Goal: Navigation & Orientation: Find specific page/section

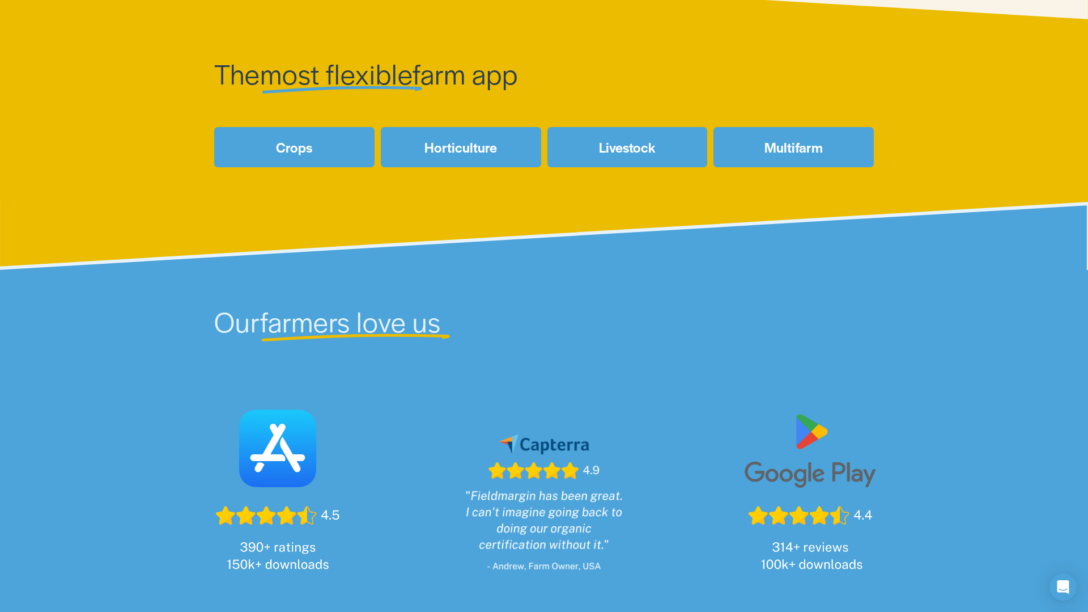
scroll to position [603, 0]
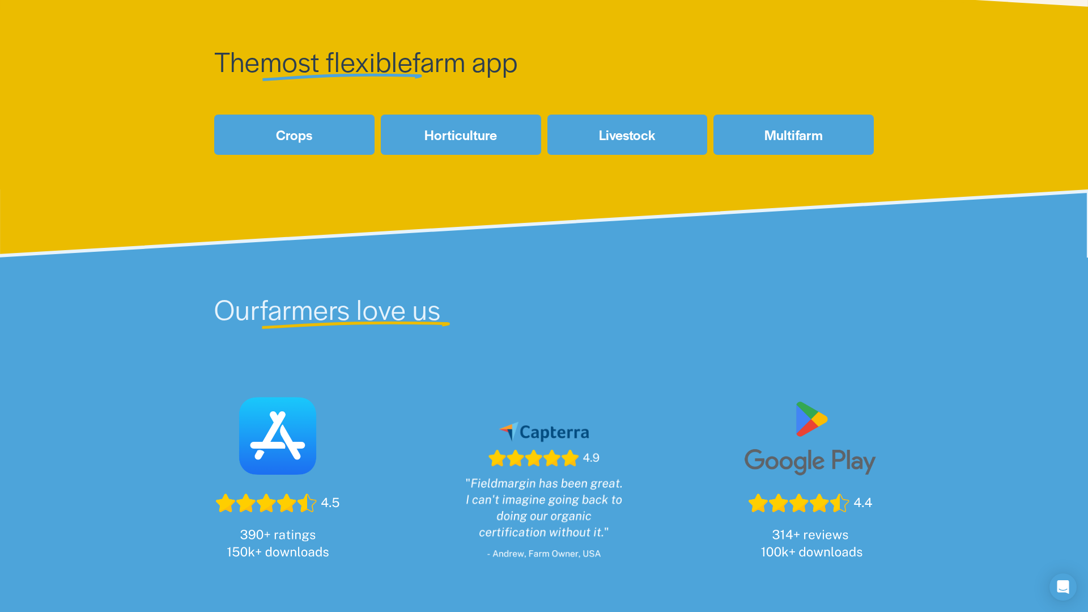
click at [741, 133] on link "Multifarm" at bounding box center [794, 134] width 160 height 40
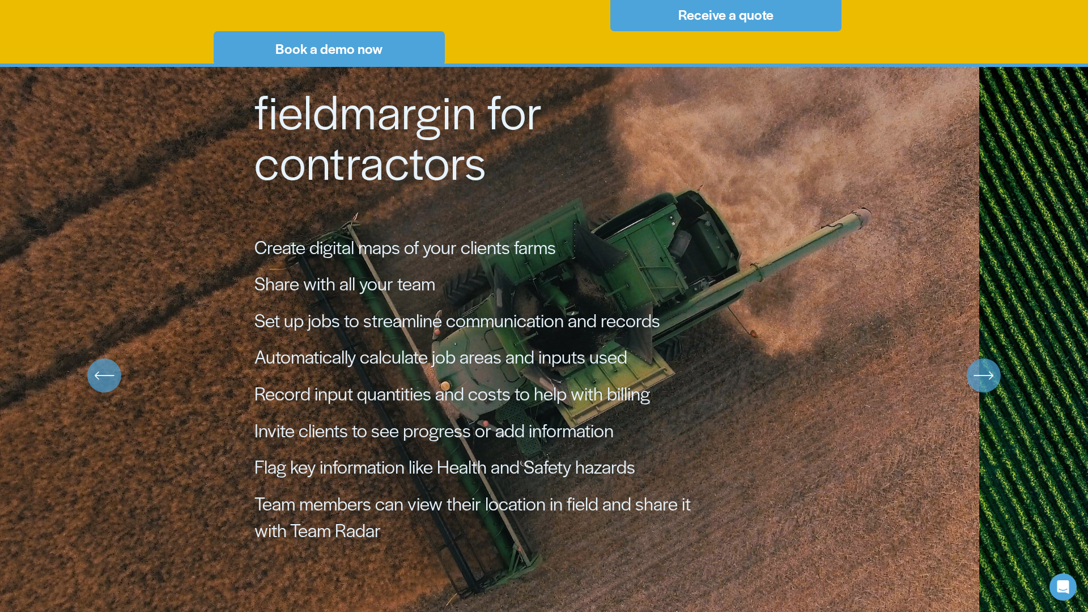
scroll to position [728, 0]
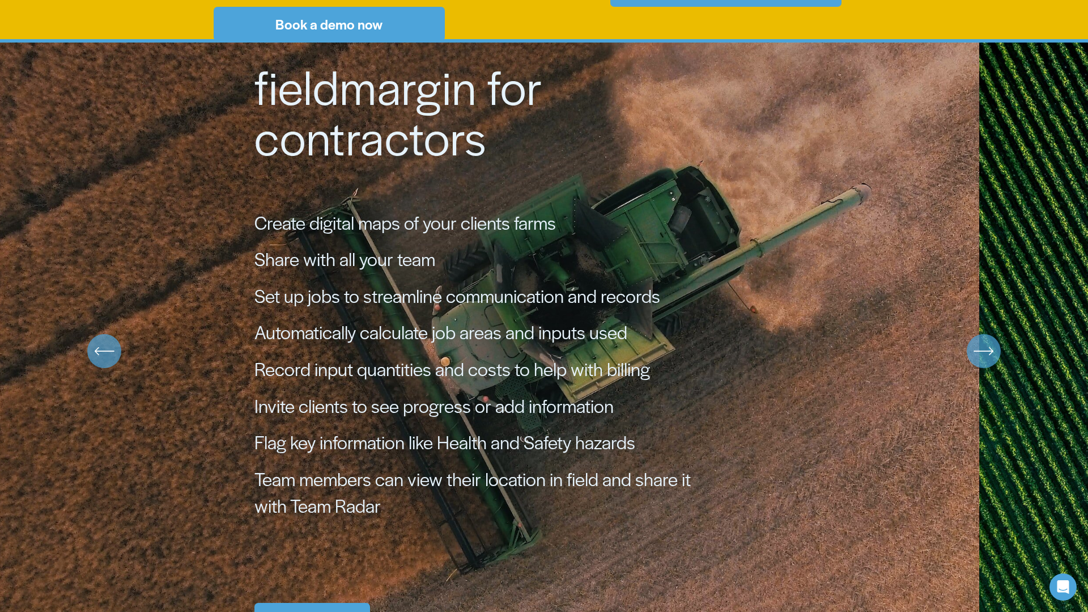
click at [105, 353] on icon "\a \a Previous\a \a \a" at bounding box center [104, 351] width 20 height 20
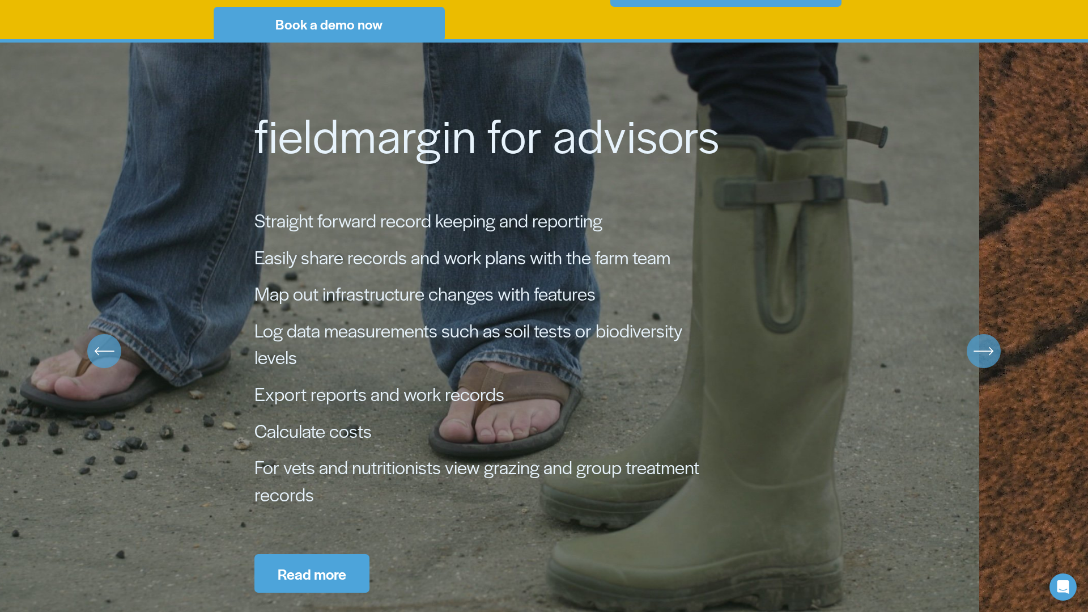
click at [105, 353] on icon "\a \a Previous\a \a \a" at bounding box center [104, 351] width 20 height 20
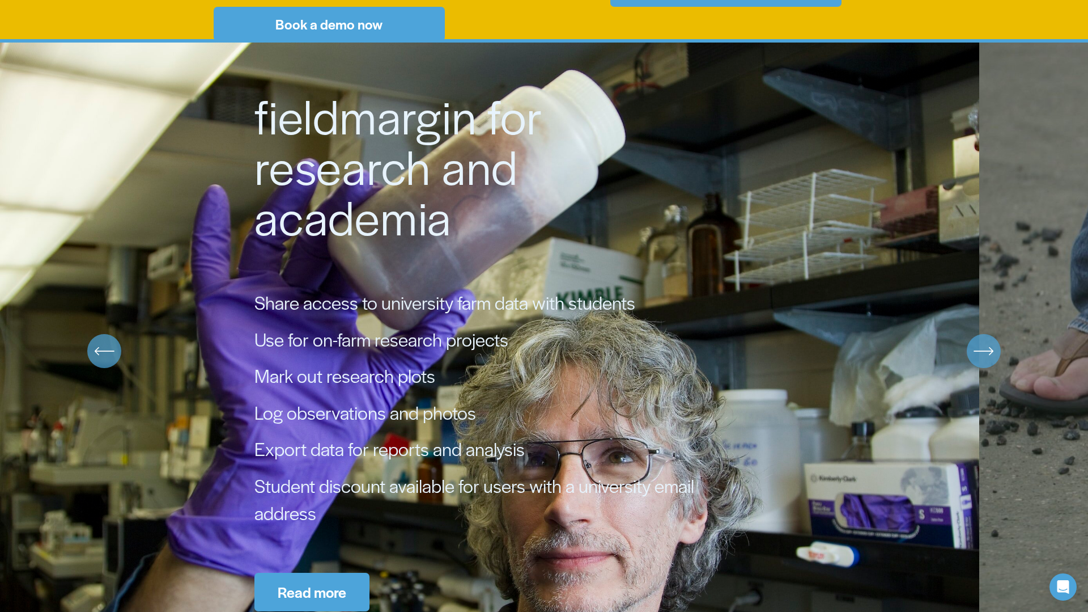
click at [105, 353] on icon "\a \a Previous\a \a \a" at bounding box center [104, 351] width 20 height 20
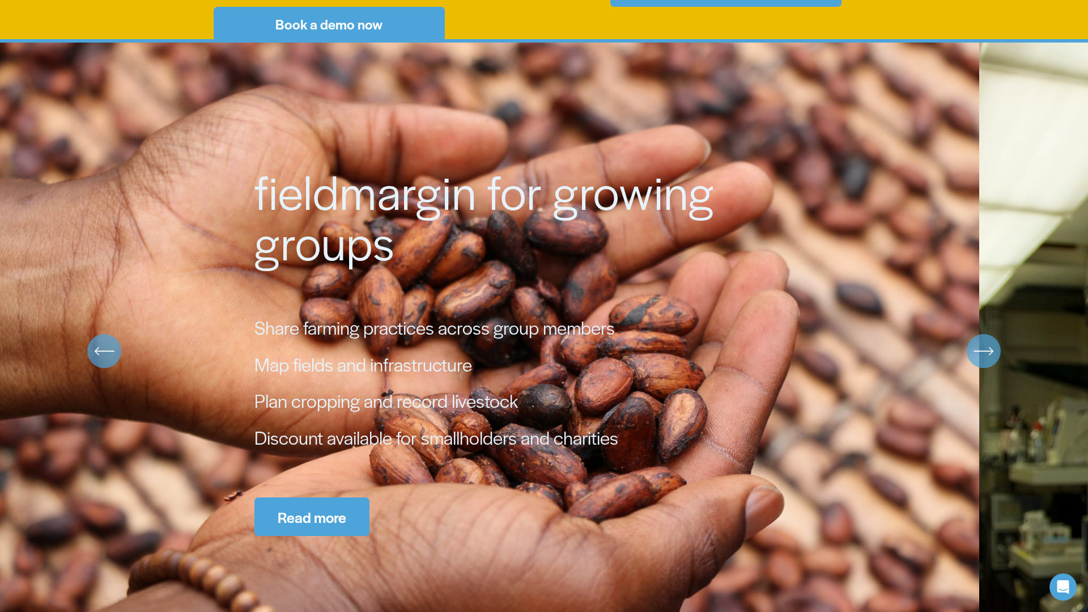
click at [105, 353] on icon "\a \a Previous\a \a \a" at bounding box center [104, 351] width 20 height 20
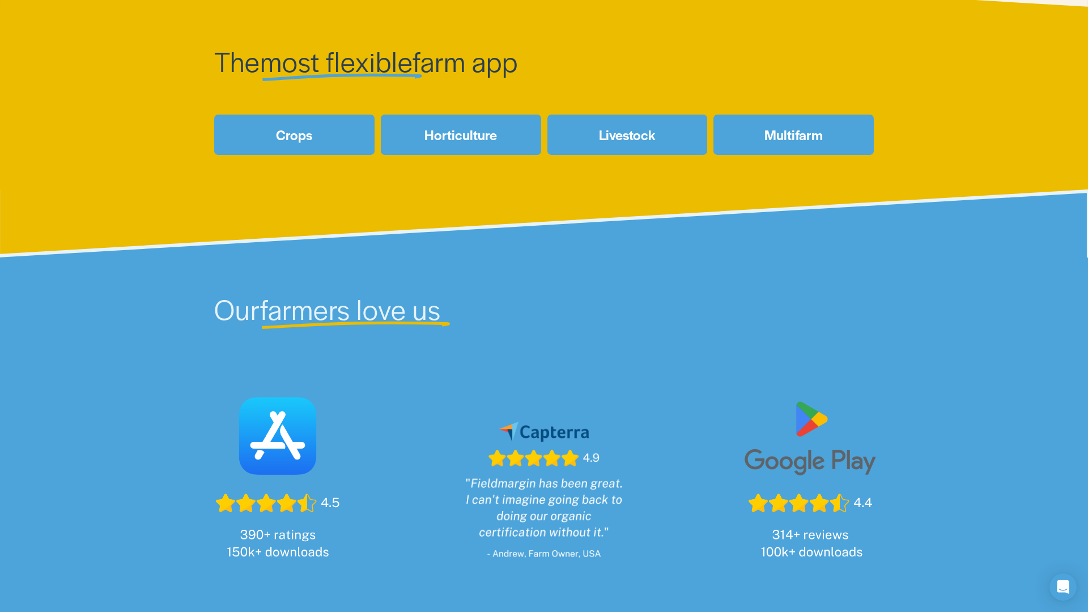
click at [431, 147] on link "Horticulture" at bounding box center [461, 134] width 160 height 40
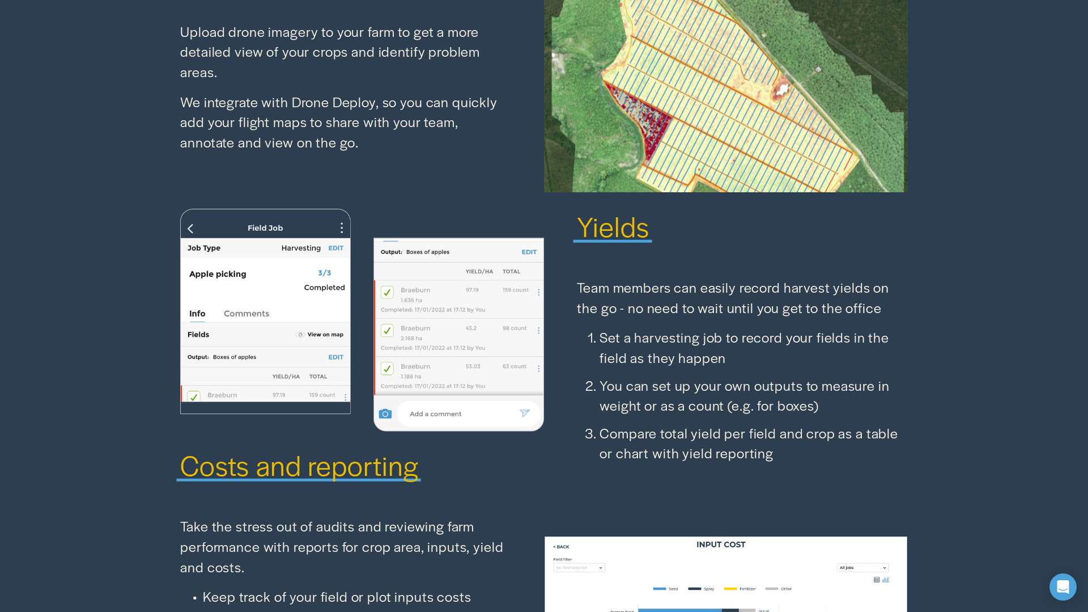
scroll to position [2357, 0]
